Goal: Transaction & Acquisition: Subscribe to service/newsletter

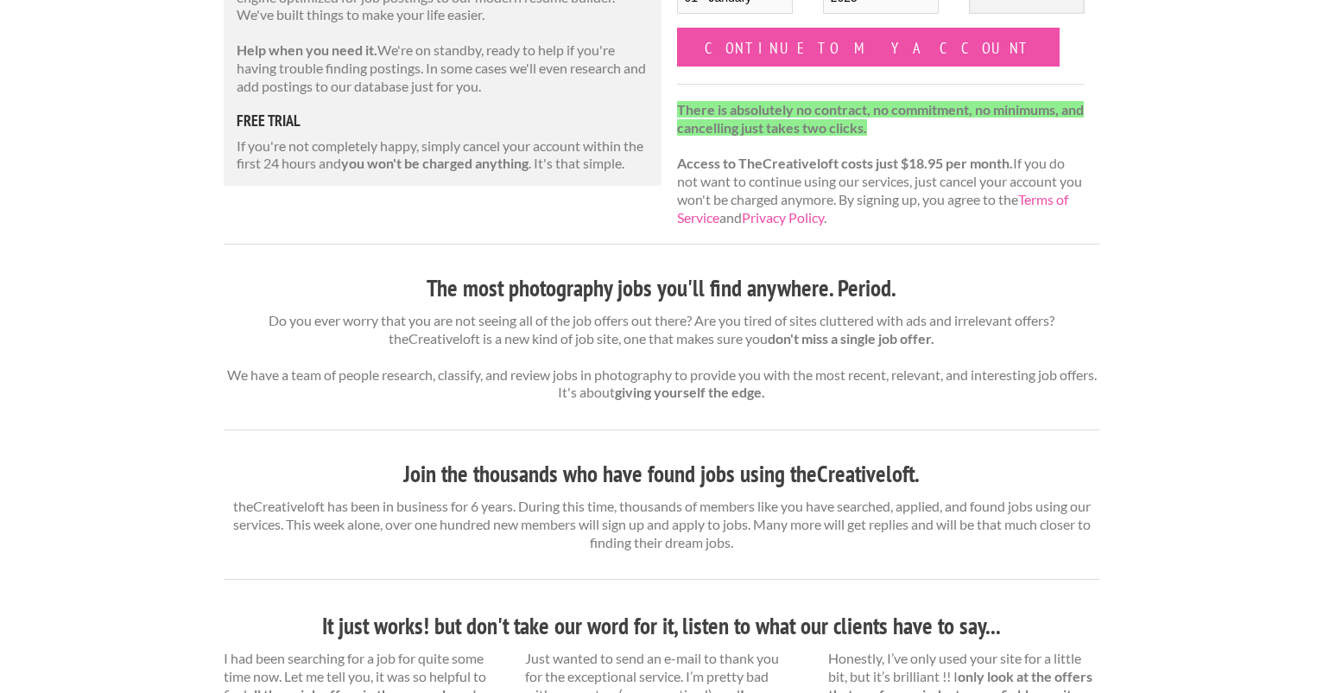
scroll to position [400, 0]
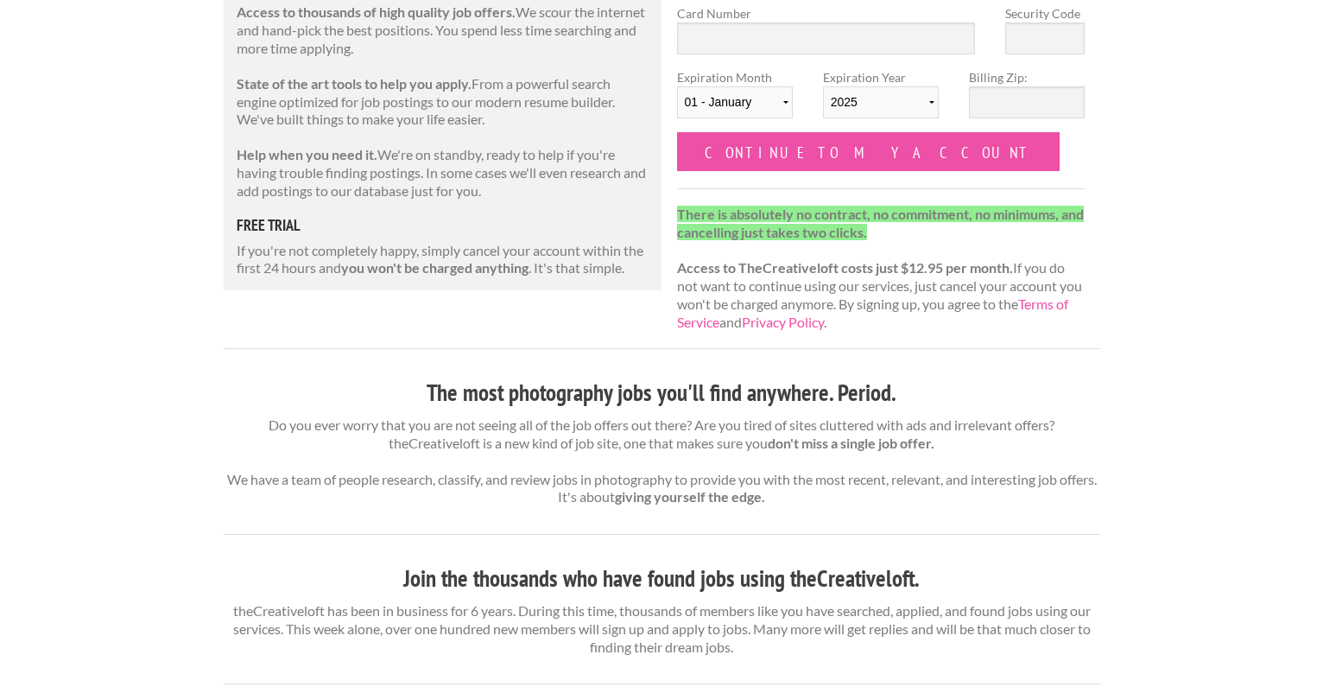
scroll to position [271, 0]
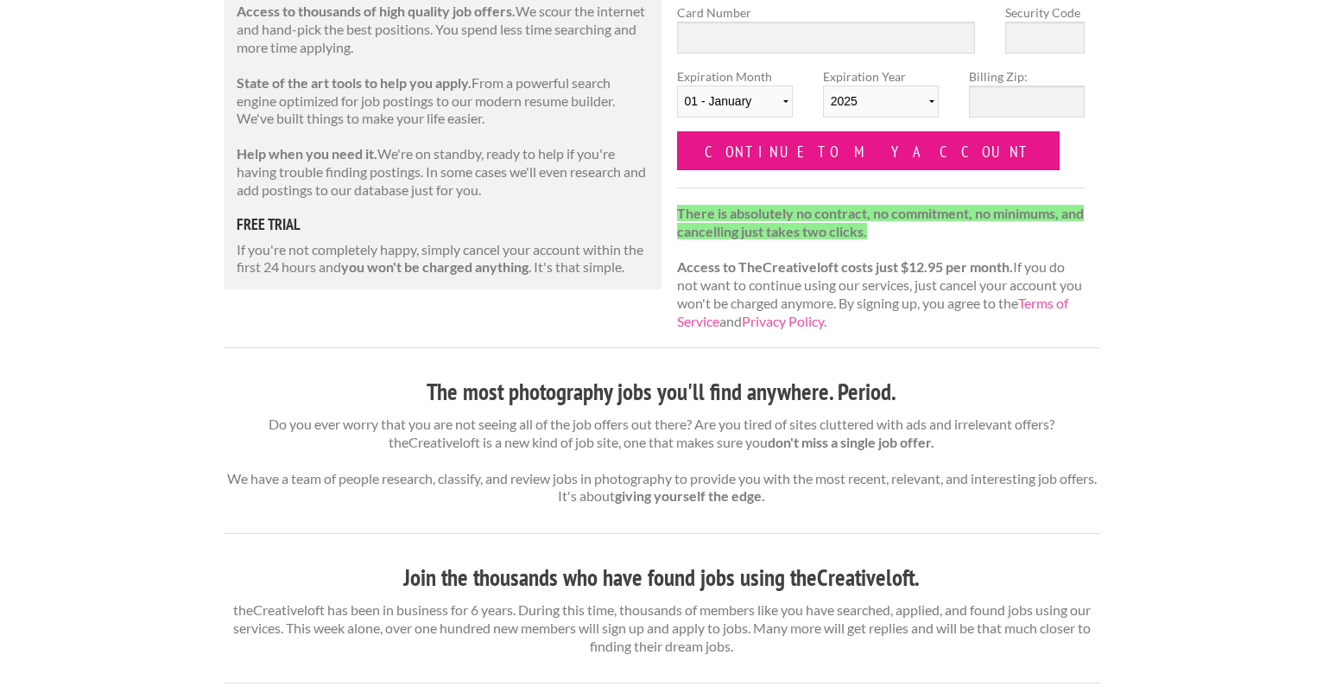
click at [861, 161] on input "Continue to my account" at bounding box center [869, 150] width 384 height 39
